Goal: Task Accomplishment & Management: Use online tool/utility

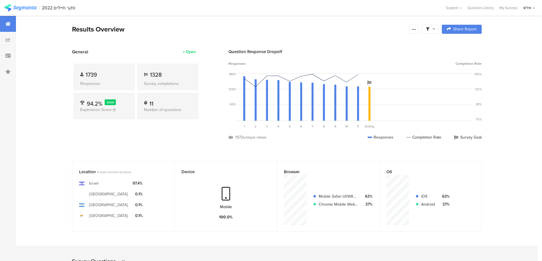
click at [22, 5] on img at bounding box center [20, 7] width 32 height 7
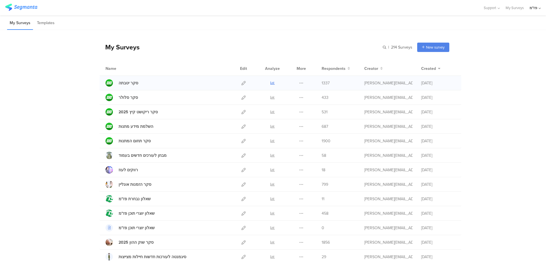
click at [271, 84] on icon at bounding box center [273, 83] width 4 height 4
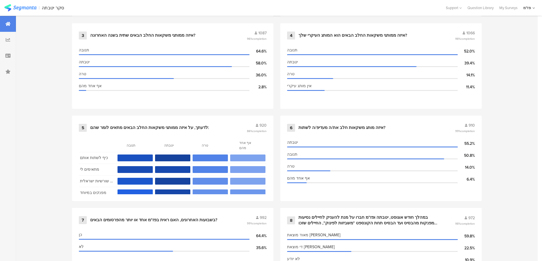
scroll to position [387, 0]
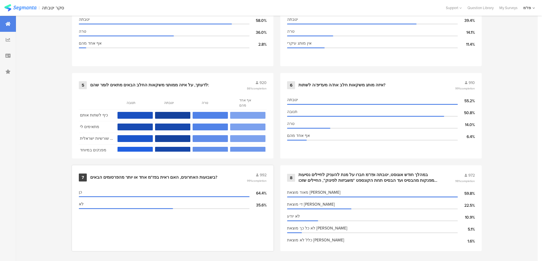
click at [201, 181] on div "7 בשבועות האחרונים, האם ראית בפז"מ אחד או יותר מהפרסומים הבאים? 992 99% complet…" at bounding box center [172, 209] width 201 height 86
click at [225, 199] on div "לא 35.6%" at bounding box center [173, 205] width 188 height 12
click at [106, 176] on div "בשבועות האחרונים, האם ראית בפז"מ אחד או יותר מהפרסומים הבאים?" at bounding box center [153, 178] width 127 height 6
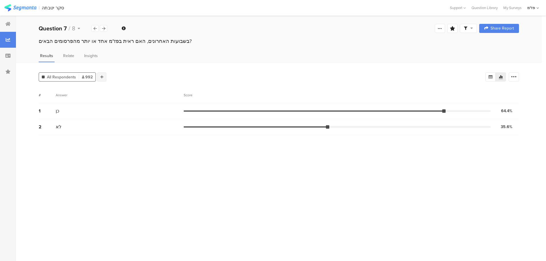
click at [101, 76] on icon at bounding box center [101, 77] width 3 height 4
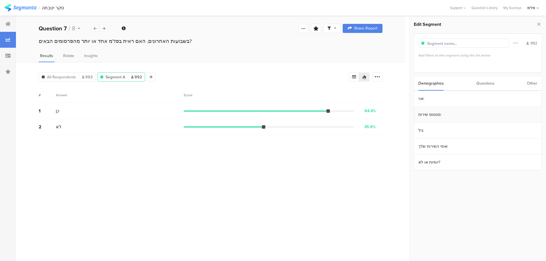
click at [442, 112] on section "סטטוס שירות:" at bounding box center [477, 115] width 127 height 16
click at [421, 109] on div "סדיר" at bounding box center [477, 107] width 112 height 5
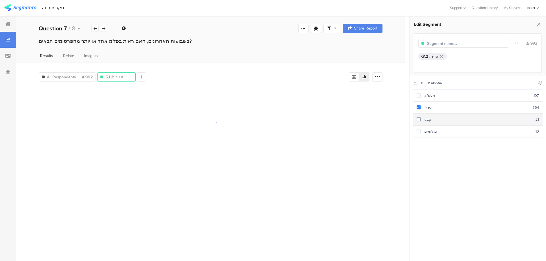
click at [419, 118] on span at bounding box center [419, 120] width 4 height 4
click at [420, 131] on span at bounding box center [419, 131] width 4 height 4
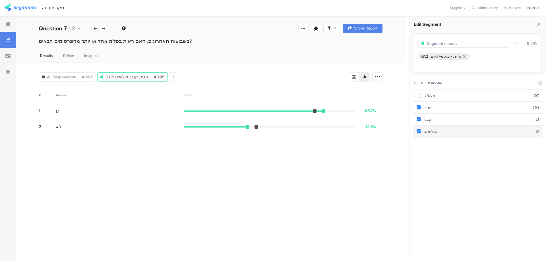
click at [417, 130] on span at bounding box center [419, 131] width 4 height 4
click at [417, 120] on span at bounding box center [419, 120] width 4 height 4
click at [417, 122] on section "קבע 21" at bounding box center [478, 120] width 130 height 12
click at [420, 130] on span at bounding box center [419, 131] width 4 height 4
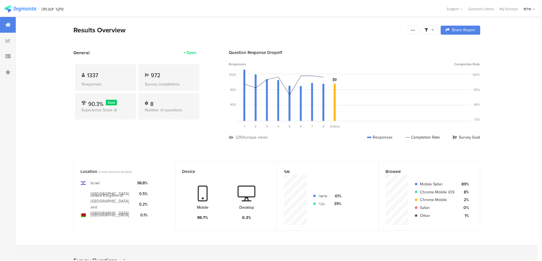
scroll to position [387, 0]
